Goal: Transaction & Acquisition: Purchase product/service

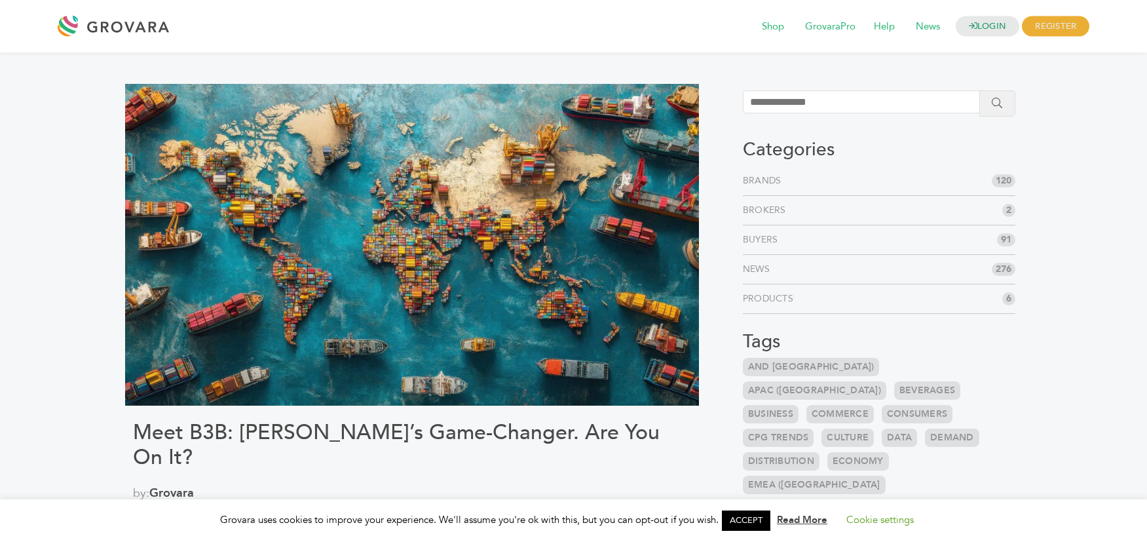
click at [122, 20] on div at bounding box center [117, 25] width 118 height 31
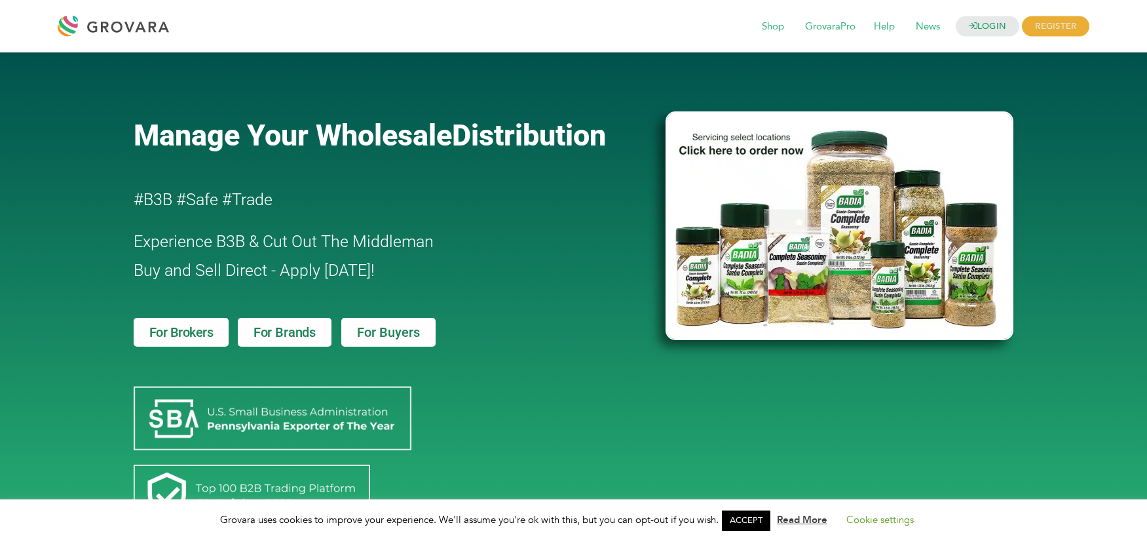
click at [122, 33] on div at bounding box center [117, 25] width 118 height 31
click at [758, 28] on span "Shop" at bounding box center [773, 26] width 41 height 25
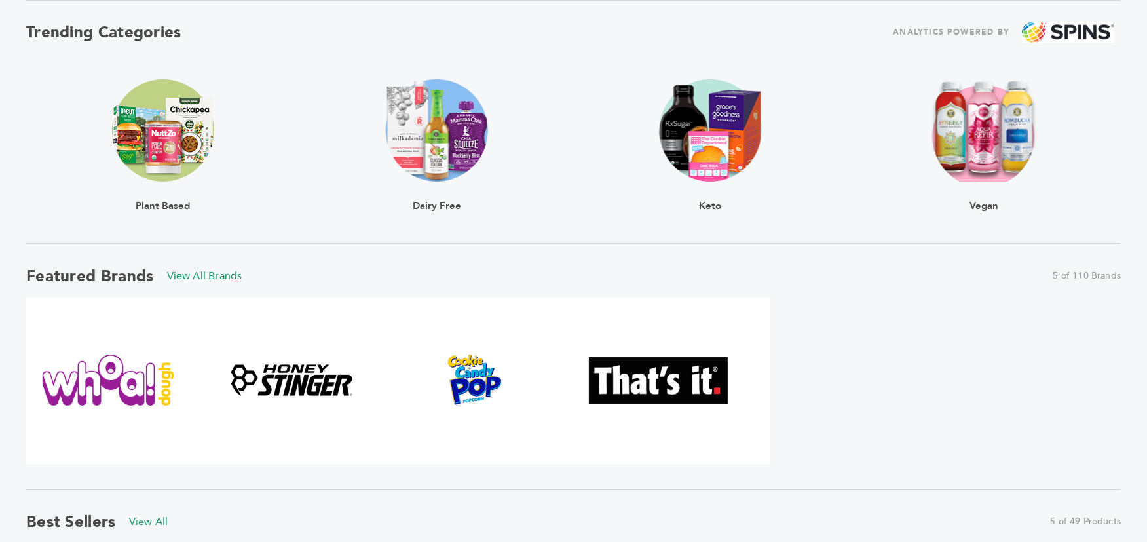
scroll to position [436, 0]
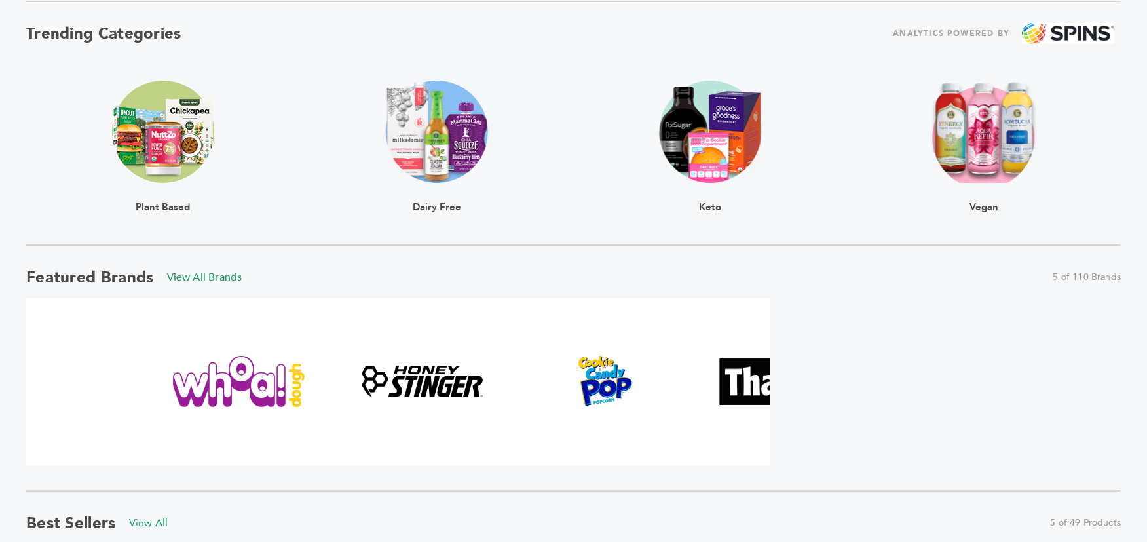
click at [513, 393] on div at bounding box center [529, 381] width 744 height 167
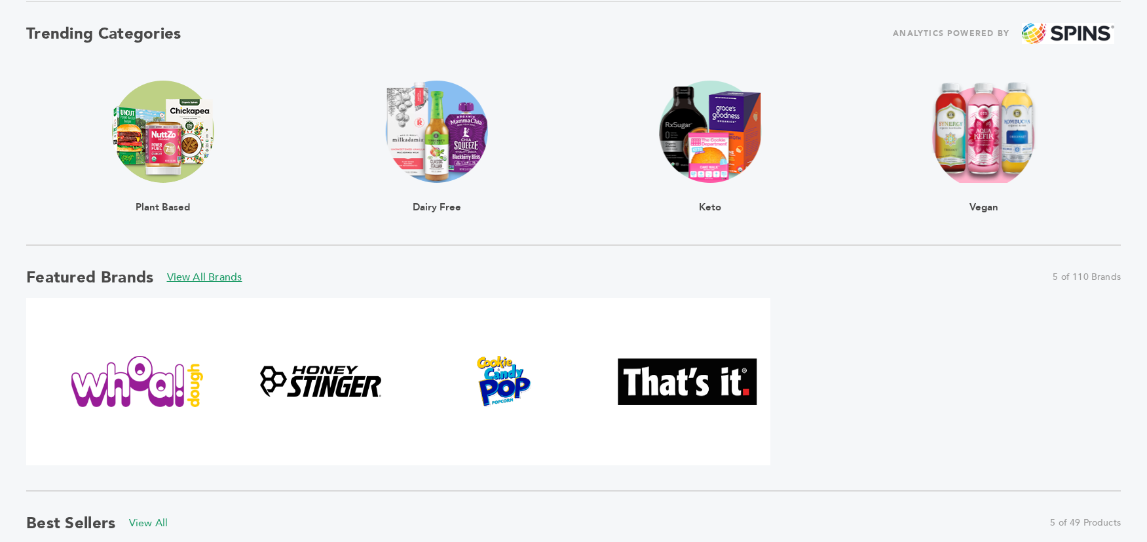
click at [215, 274] on link "View All Brands" at bounding box center [204, 277] width 75 height 14
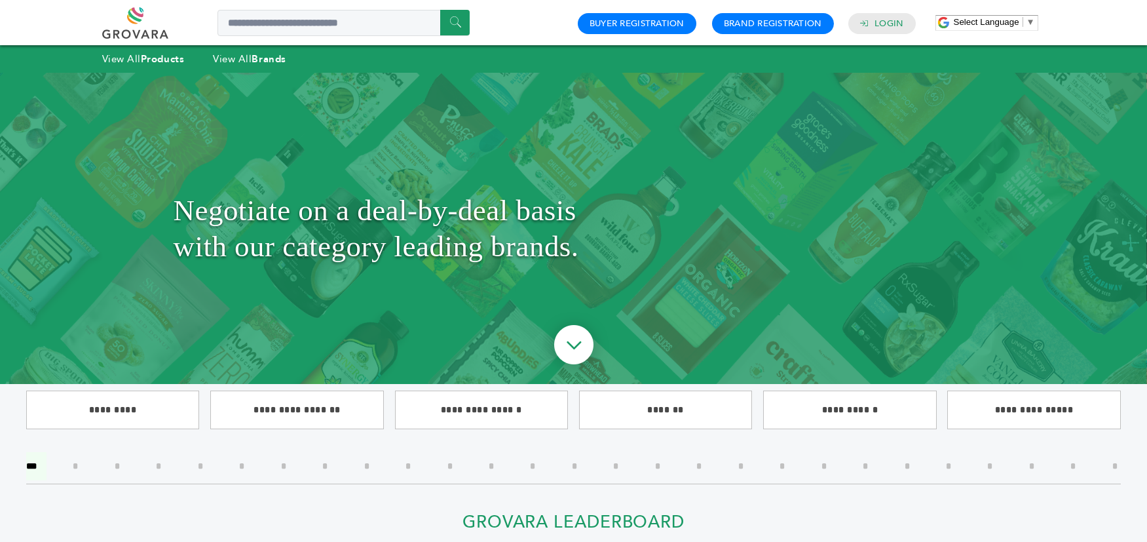
click at [233, 164] on h1 "Negotiate on a deal-by-deal basis with our category leading brands." at bounding box center [574, 228] width 800 height 246
click at [165, 62] on strong "Products" at bounding box center [162, 58] width 43 height 13
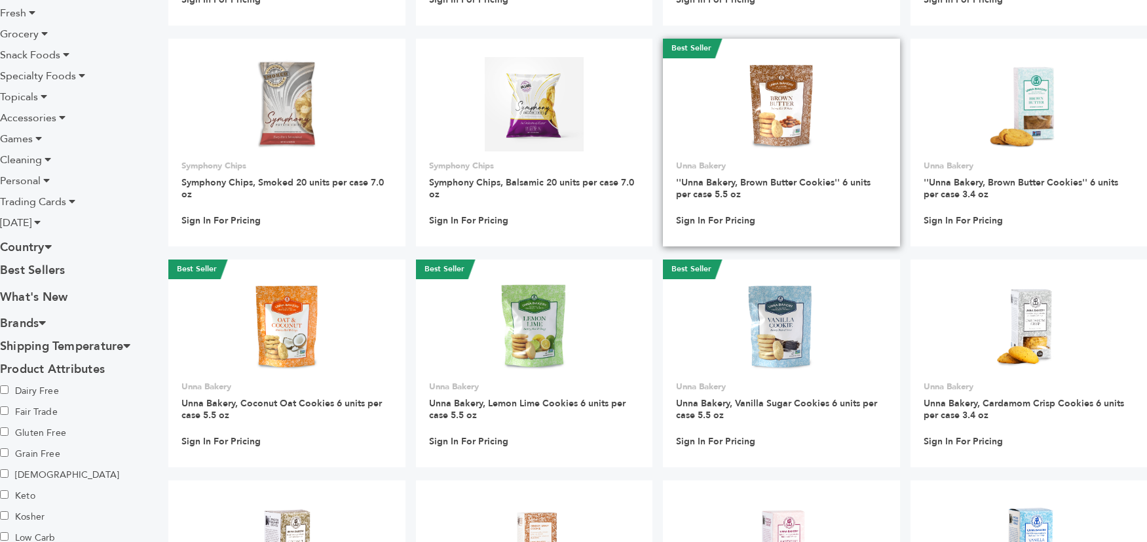
scroll to position [343, 0]
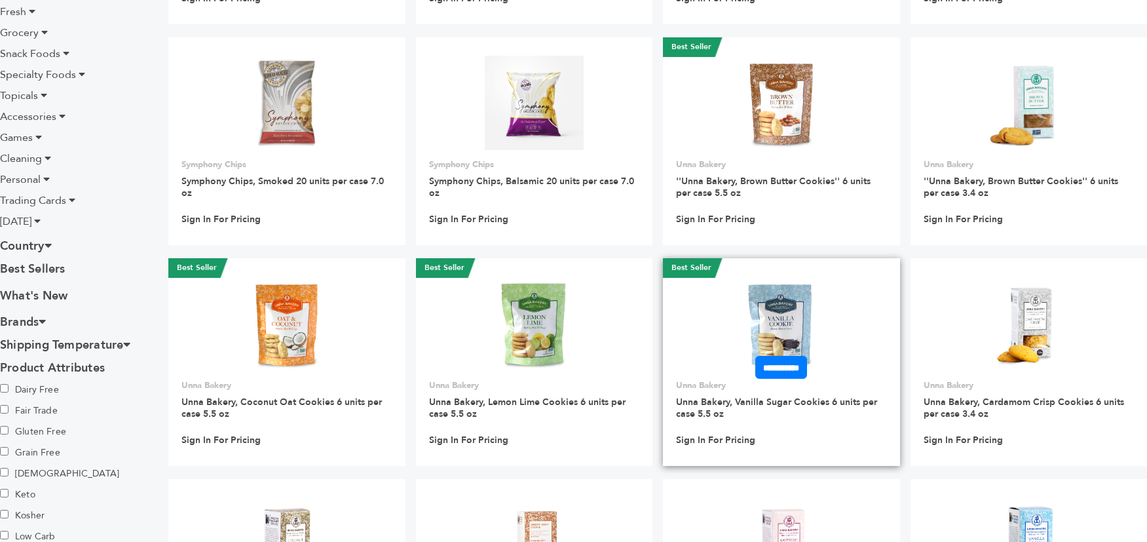
click at [792, 315] on img at bounding box center [781, 323] width 95 height 95
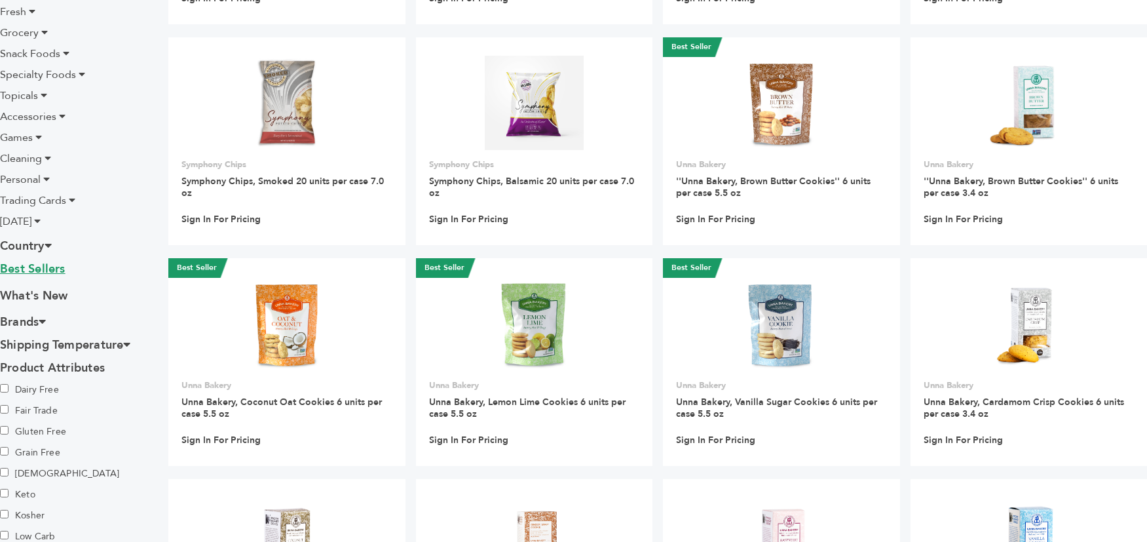
click at [49, 270] on link "Best Sellers" at bounding box center [74, 271] width 148 height 20
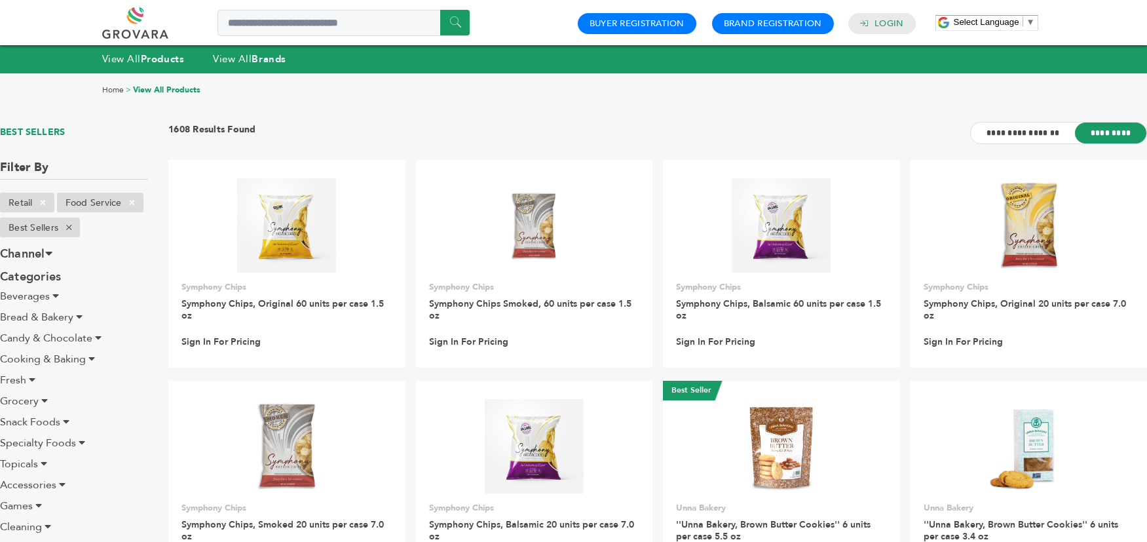
click at [24, 501] on span "Games" at bounding box center [16, 505] width 33 height 14
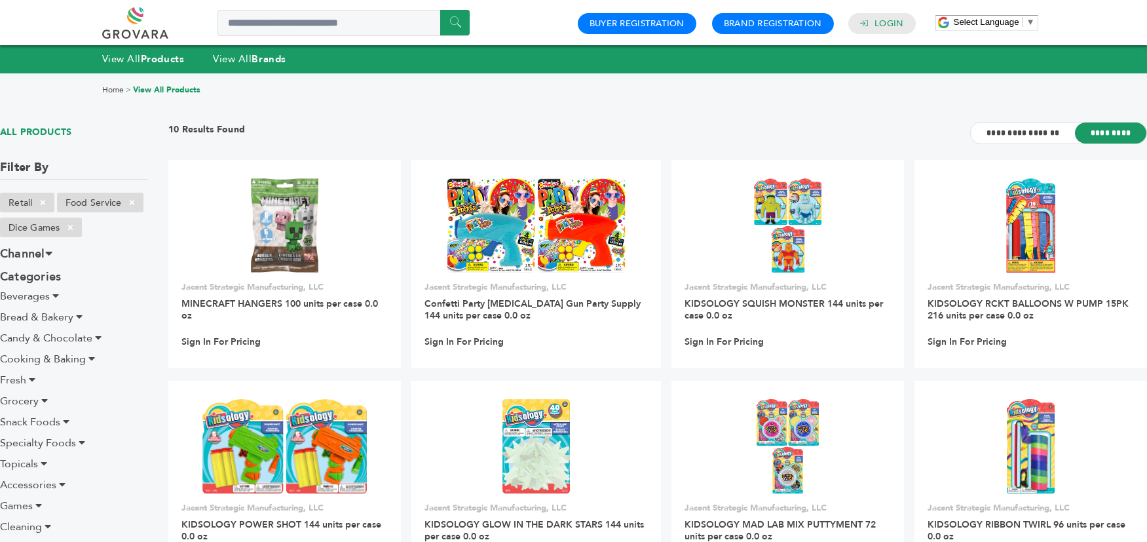
click at [517, 76] on div "Home > View All Products" at bounding box center [573, 90] width 1147 height 35
